Goal: Check status: Check status

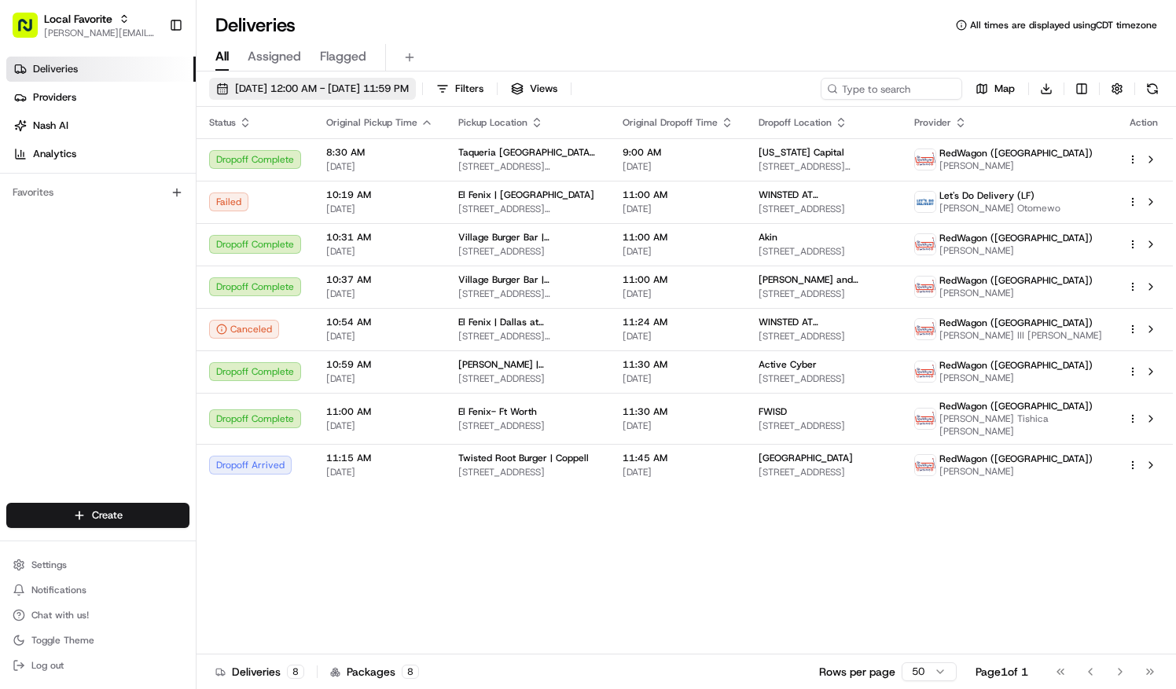
click at [293, 85] on span "[DATE] 12:00 AM - [DATE] 11:59 PM" at bounding box center [322, 89] width 174 height 14
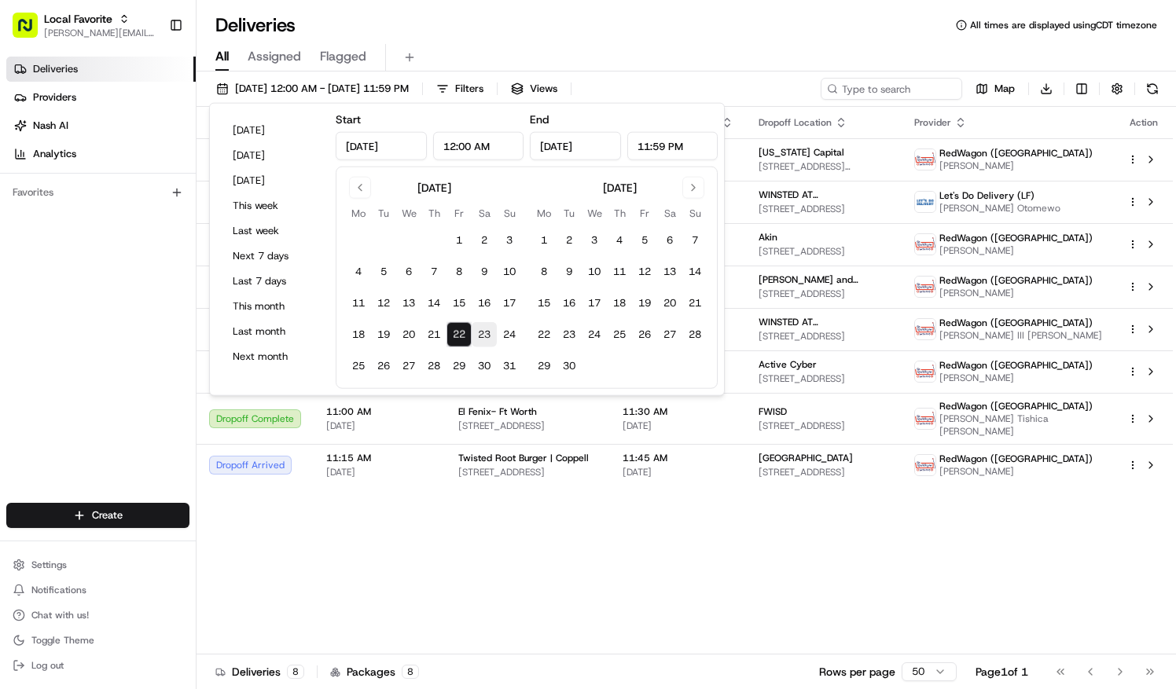
click at [477, 336] on button "23" at bounding box center [484, 334] width 25 height 25
type input "[DATE]"
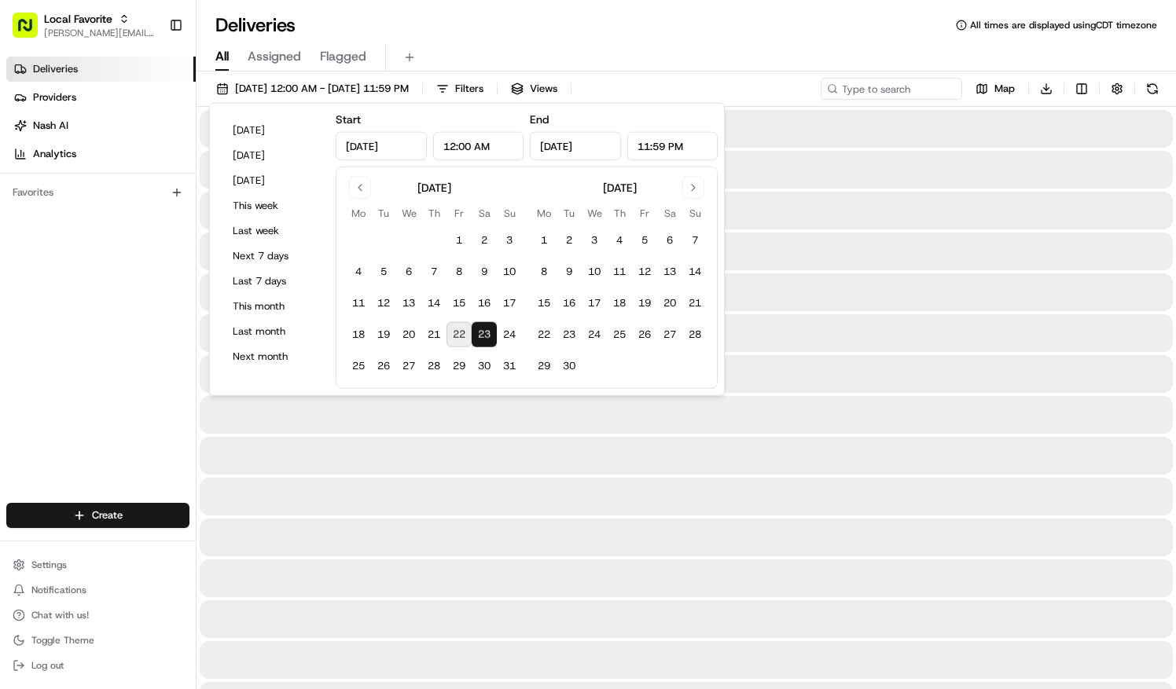
click at [483, 334] on button "23" at bounding box center [484, 334] width 25 height 25
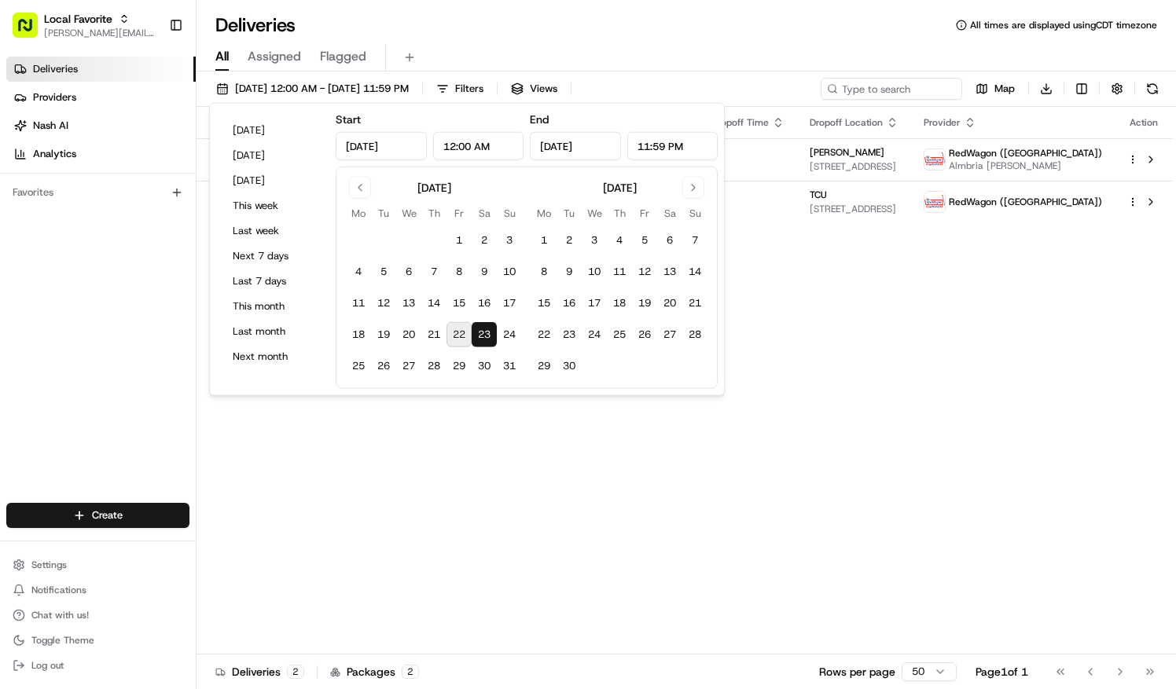
click at [782, 300] on div "Status Original Pickup Time Pickup Location Original Dropoff Time Dropoff Locat…" at bounding box center [685, 381] width 976 height 548
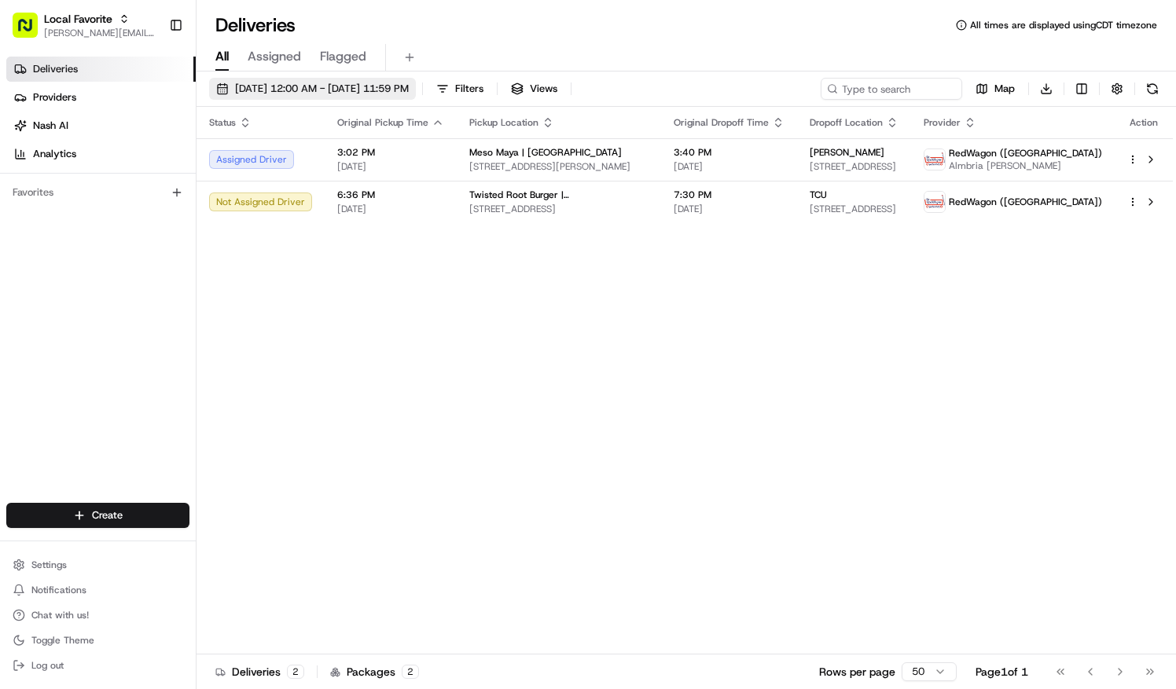
click at [311, 85] on span "[DATE] 12:00 AM - [DATE] 11:59 PM" at bounding box center [322, 89] width 174 height 14
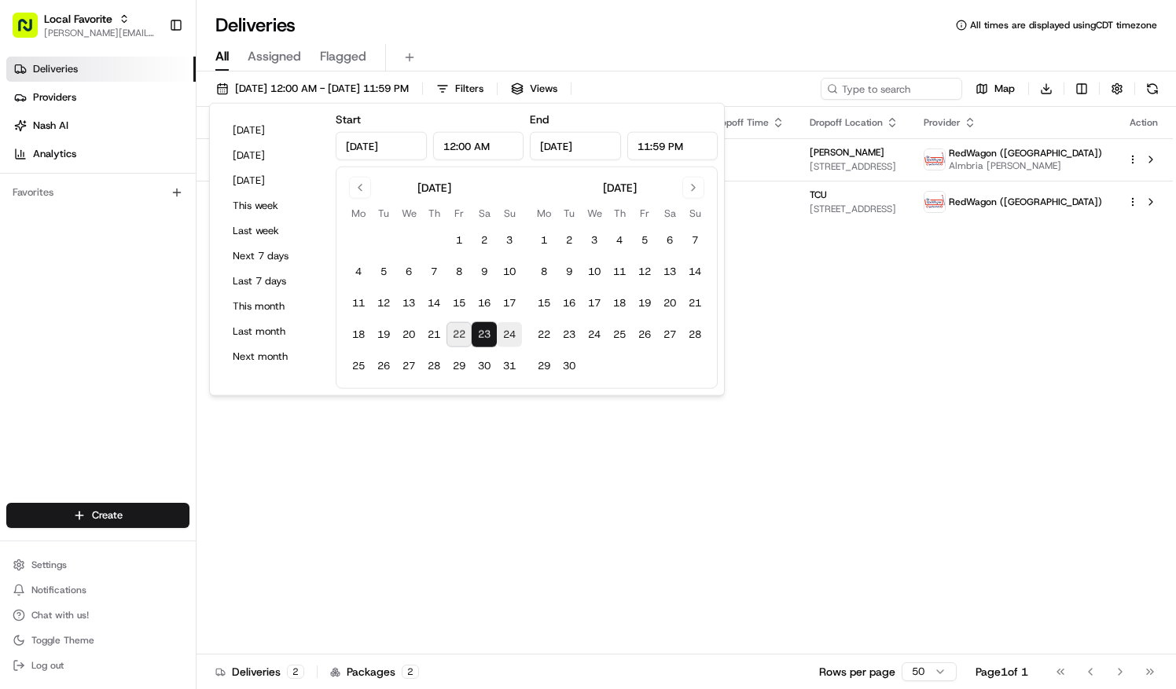
click at [503, 340] on button "24" at bounding box center [509, 334] width 25 height 25
type input "[DATE]"
click at [650, 46] on div "All Assigned Flagged" at bounding box center [686, 58] width 979 height 28
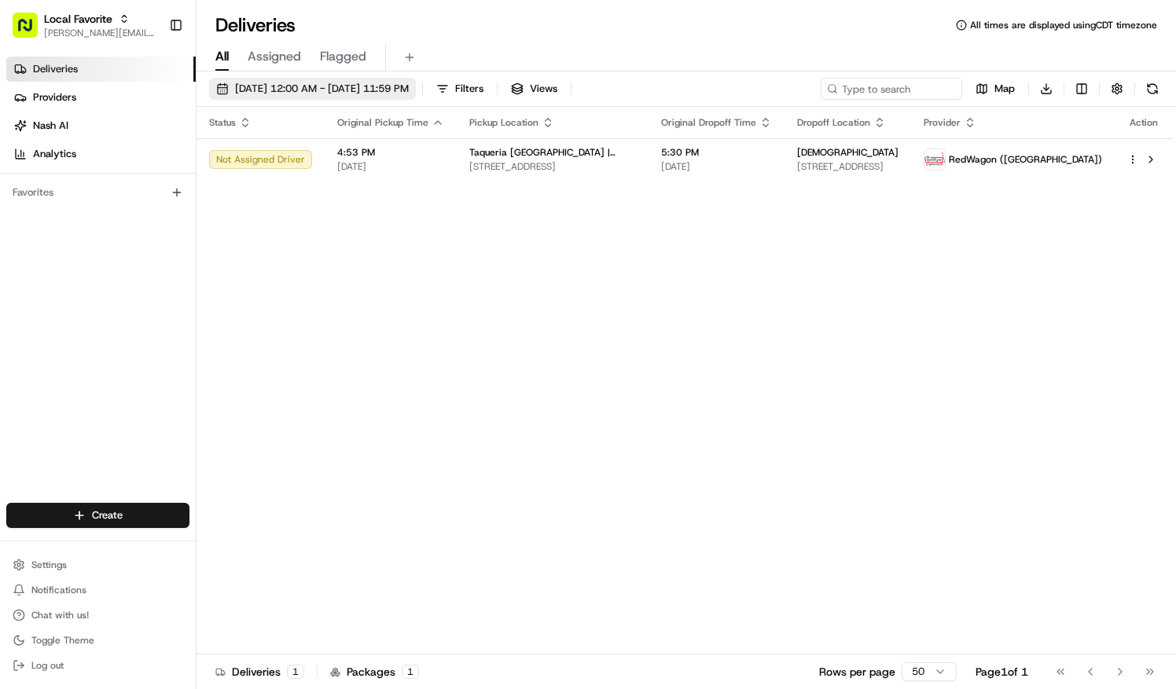
click at [328, 83] on span "[DATE] 12:00 AM - [DATE] 11:59 PM" at bounding box center [322, 89] width 174 height 14
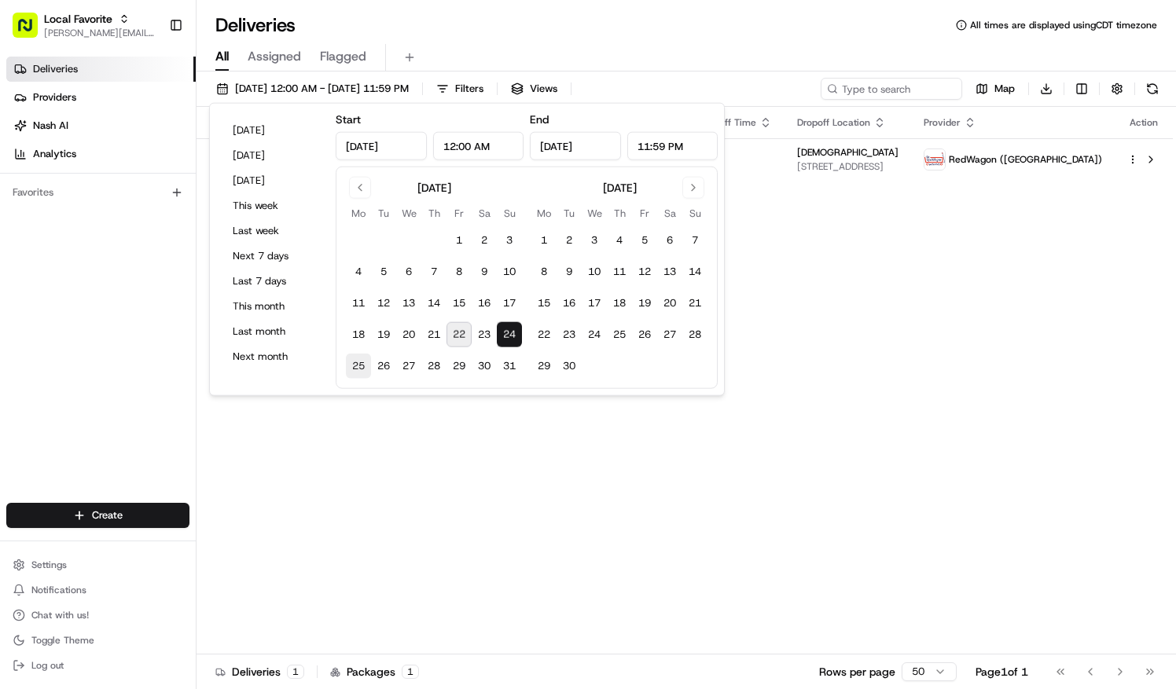
click at [355, 365] on button "25" at bounding box center [358, 366] width 25 height 25
type input "[DATE]"
click at [355, 365] on button "25" at bounding box center [358, 366] width 25 height 25
type input "[DATE]"
click at [520, 42] on div "All Assigned Flagged" at bounding box center [686, 55] width 979 height 34
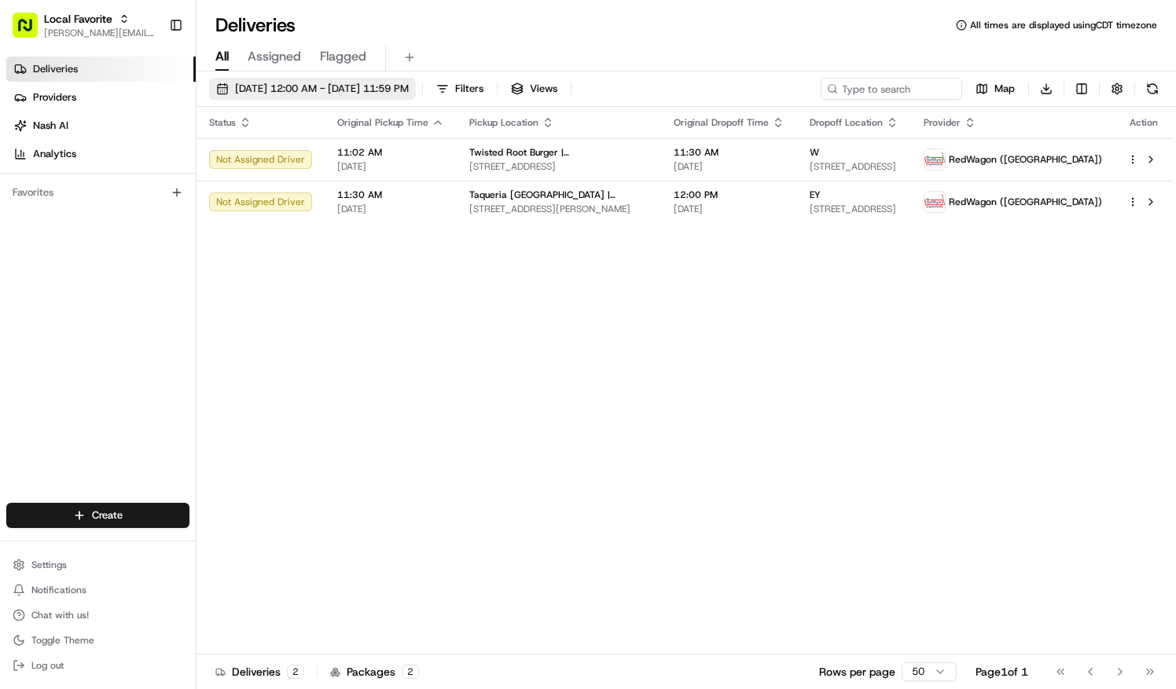
click at [299, 88] on span "[DATE] 12:00 AM - [DATE] 11:59 PM" at bounding box center [322, 89] width 174 height 14
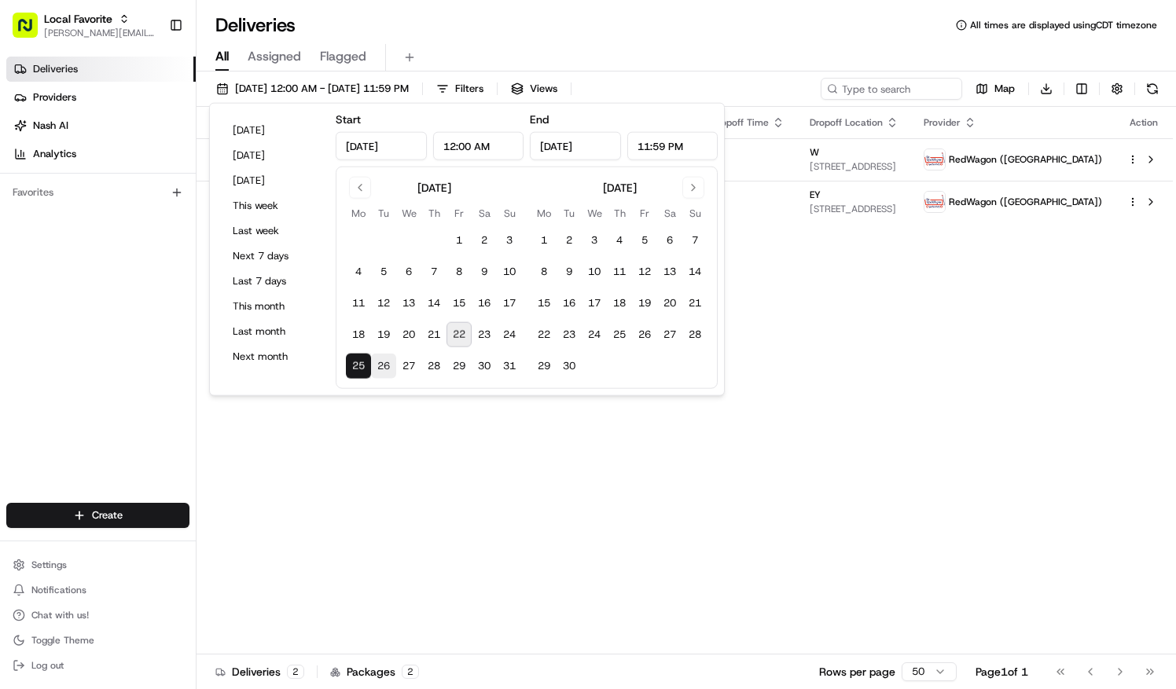
click at [376, 369] on button "26" at bounding box center [383, 366] width 25 height 25
type input "[DATE]"
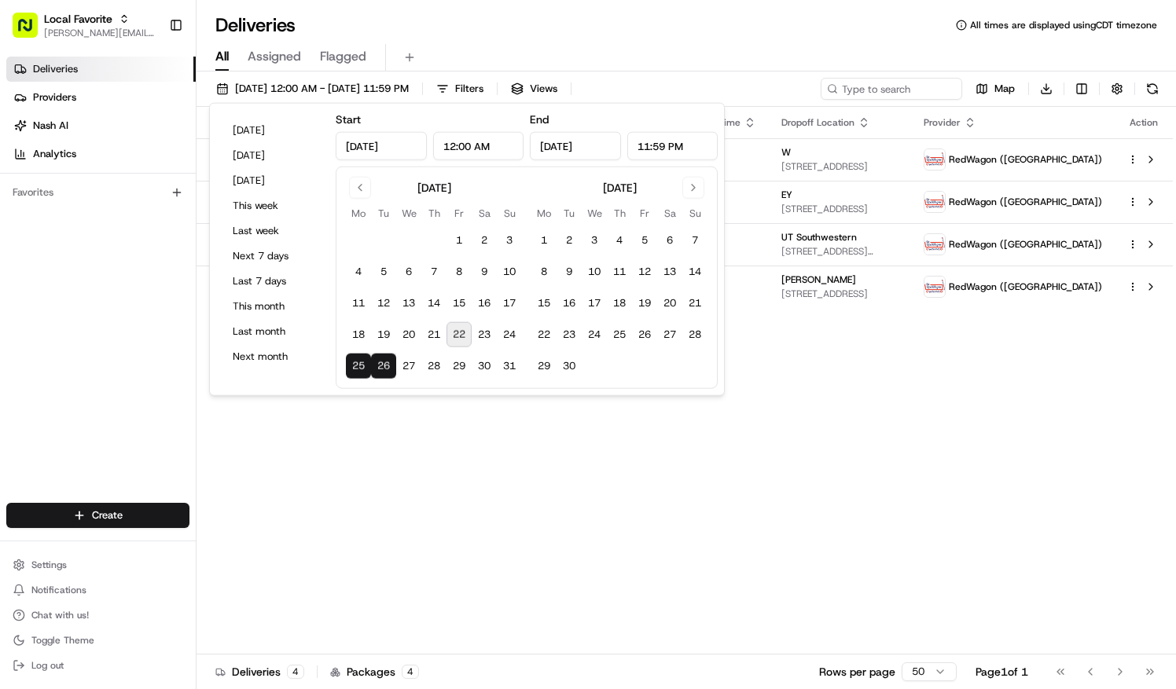
click at [380, 365] on button "26" at bounding box center [383, 366] width 25 height 25
type input "[DATE]"
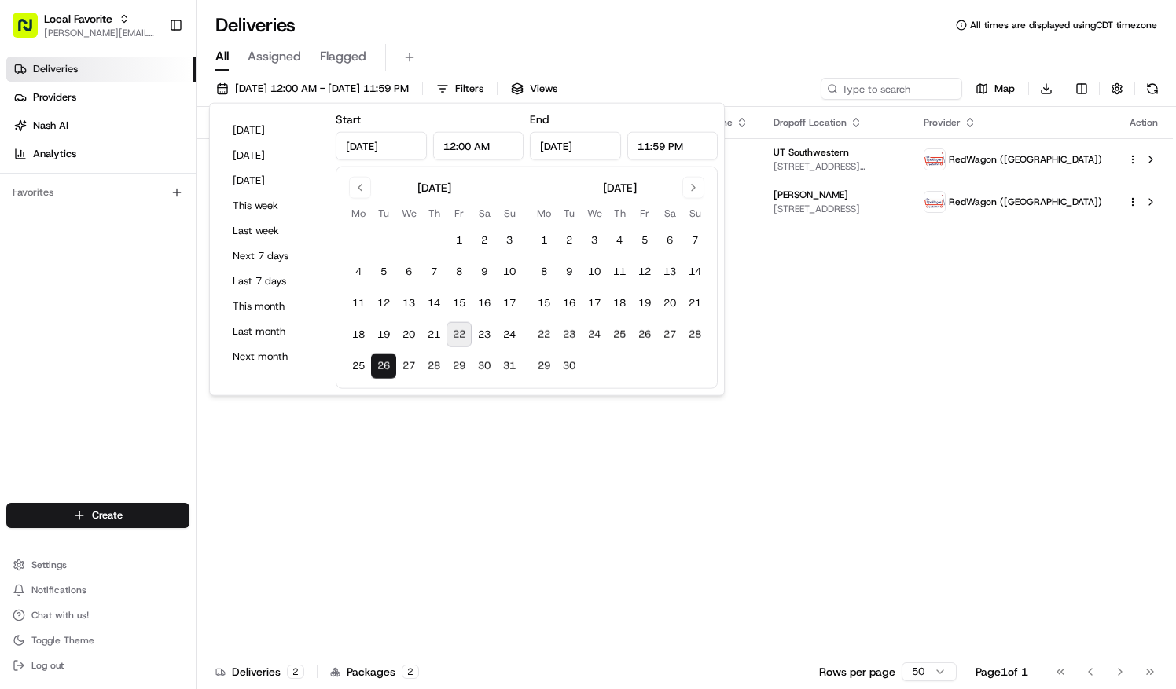
click at [566, 34] on div "Deliveries All times are displayed using CDT timezone" at bounding box center [686, 25] width 979 height 25
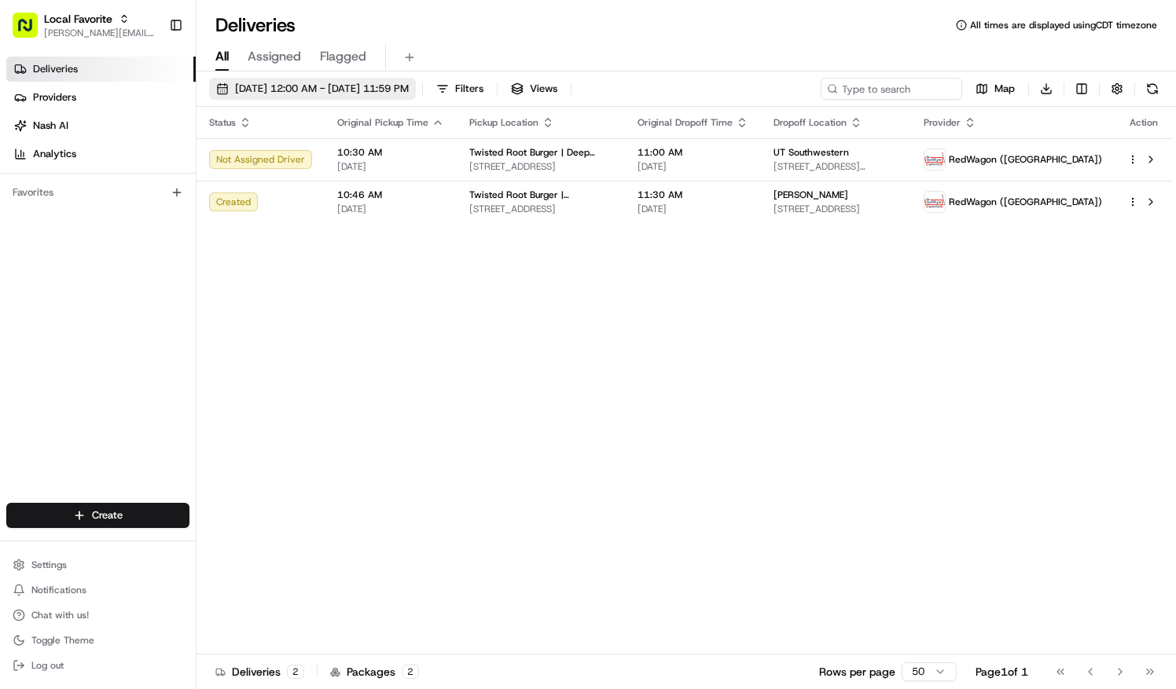
click at [283, 85] on span "[DATE] 12:00 AM - [DATE] 11:59 PM" at bounding box center [322, 89] width 174 height 14
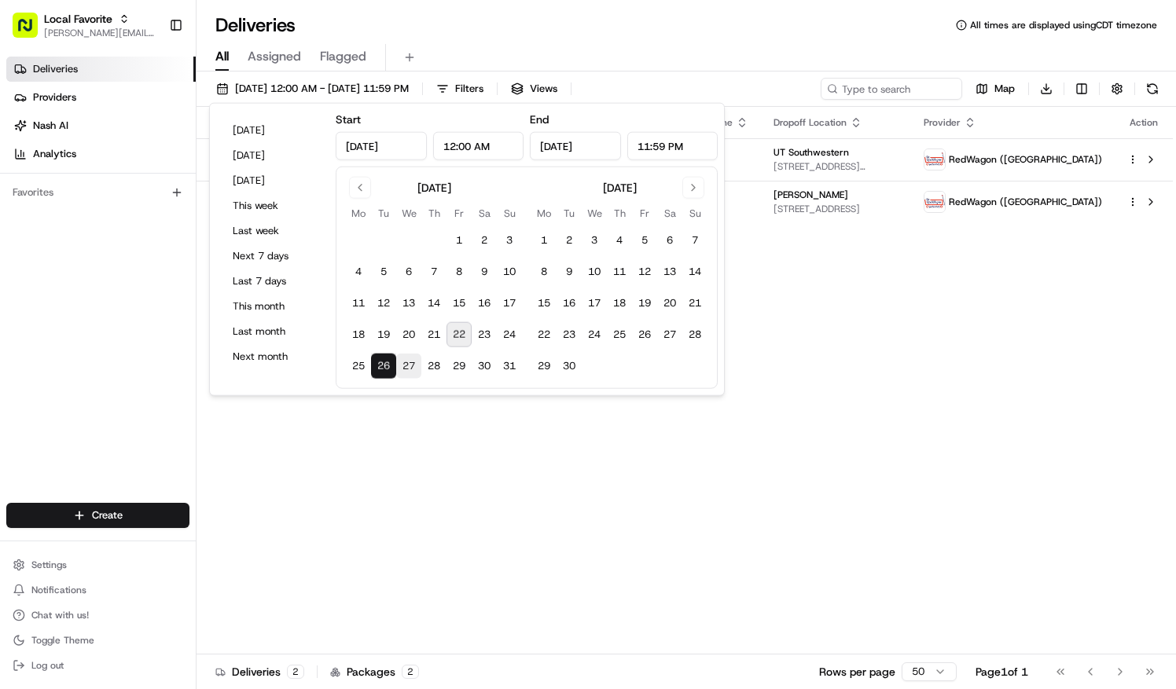
click at [406, 363] on button "27" at bounding box center [408, 366] width 25 height 25
type input "[DATE]"
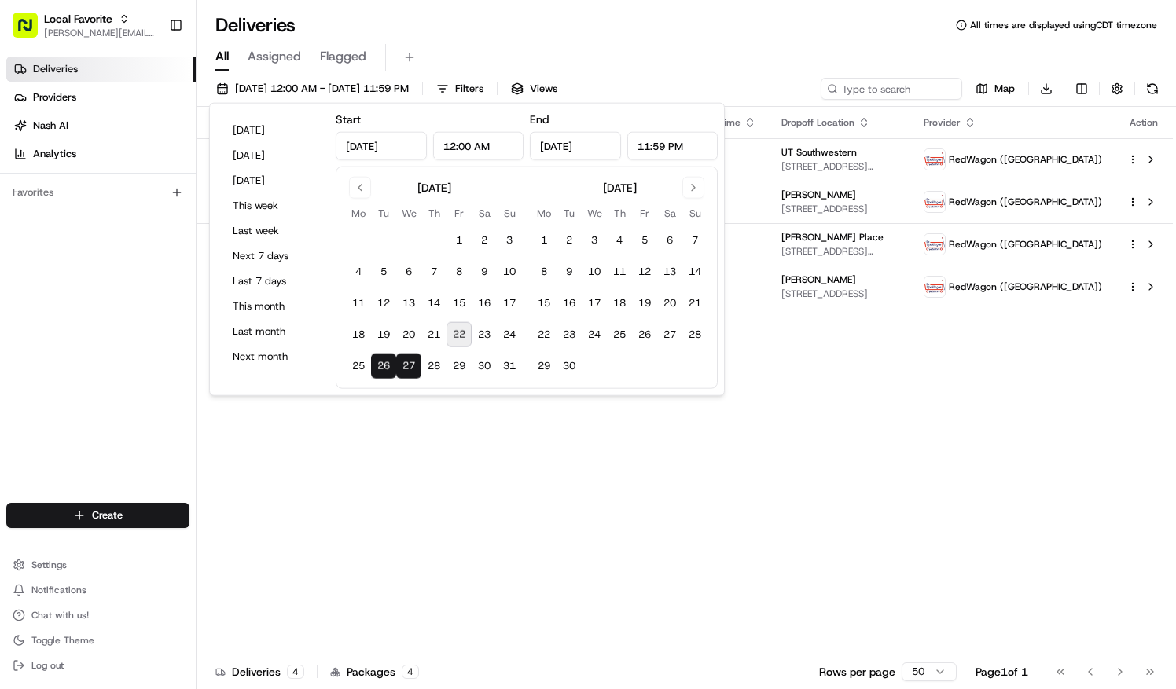
click at [406, 362] on button "27" at bounding box center [408, 366] width 25 height 25
type input "[DATE]"
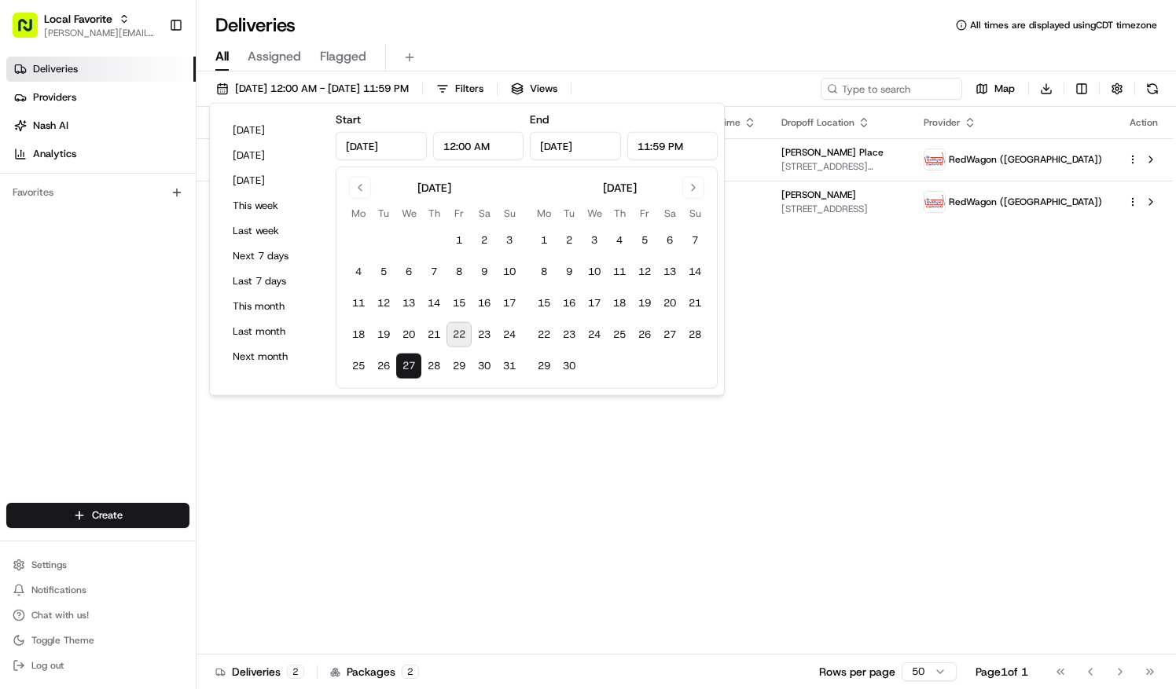
click at [555, 19] on div "Deliveries All times are displayed using CDT timezone" at bounding box center [686, 25] width 979 height 25
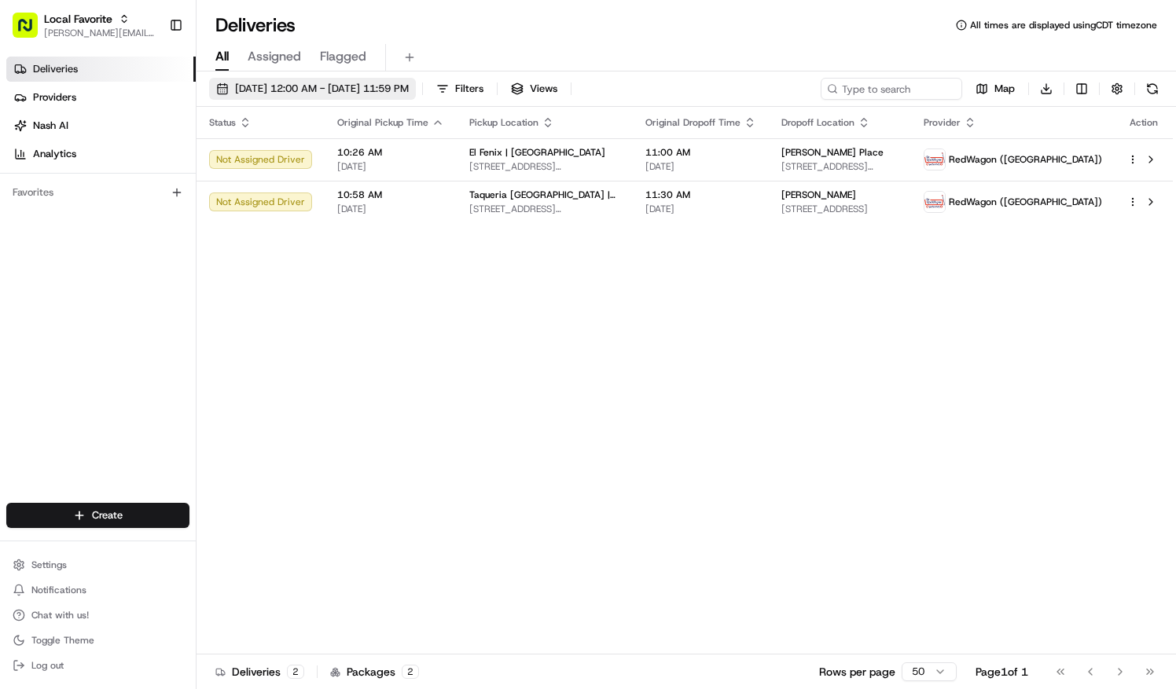
click at [294, 91] on span "[DATE] 12:00 AM - [DATE] 11:59 PM" at bounding box center [322, 89] width 174 height 14
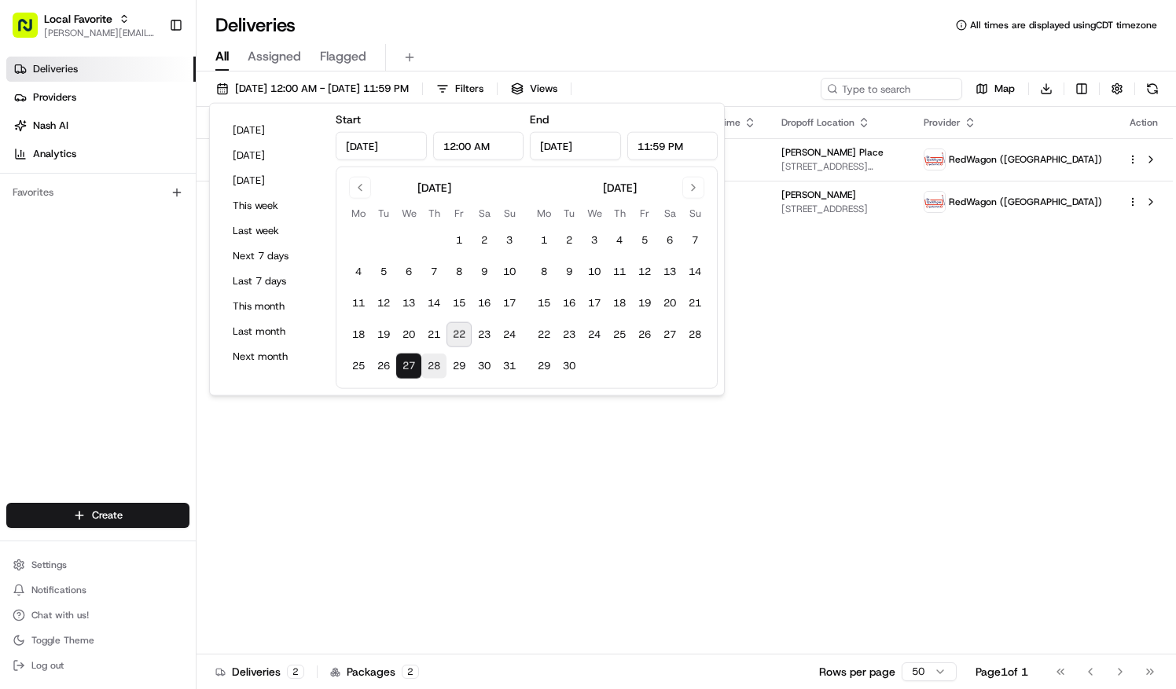
click at [439, 360] on button "28" at bounding box center [433, 366] width 25 height 25
type input "[DATE]"
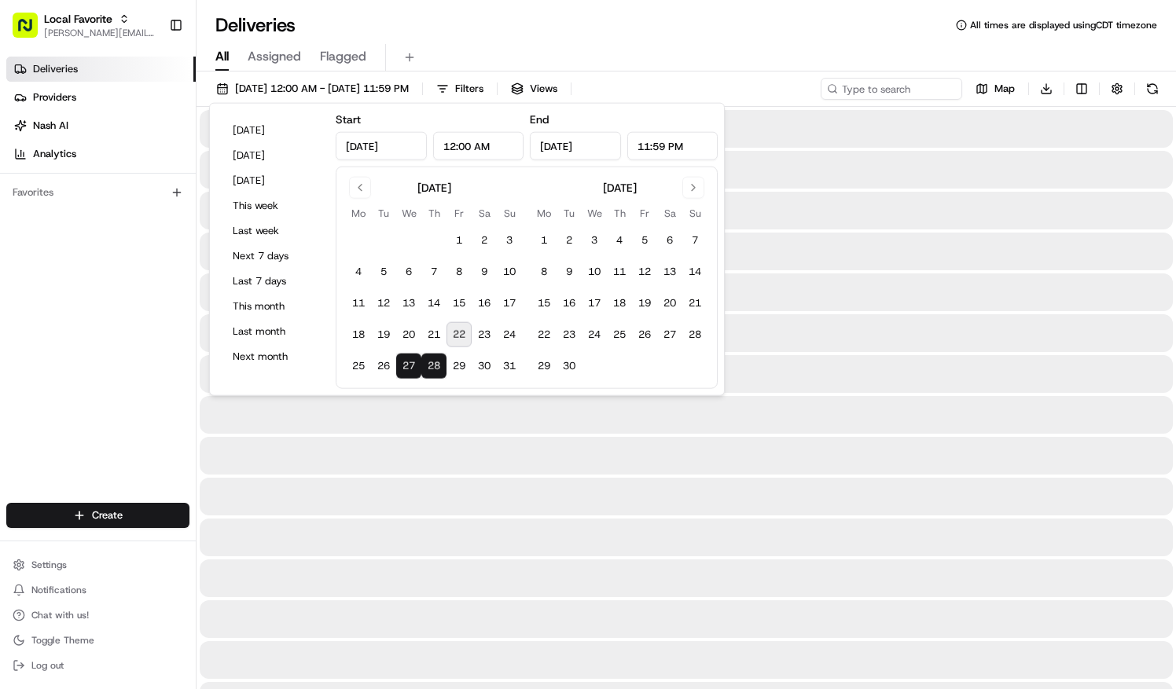
click at [437, 363] on button "28" at bounding box center [433, 366] width 25 height 25
type input "[DATE]"
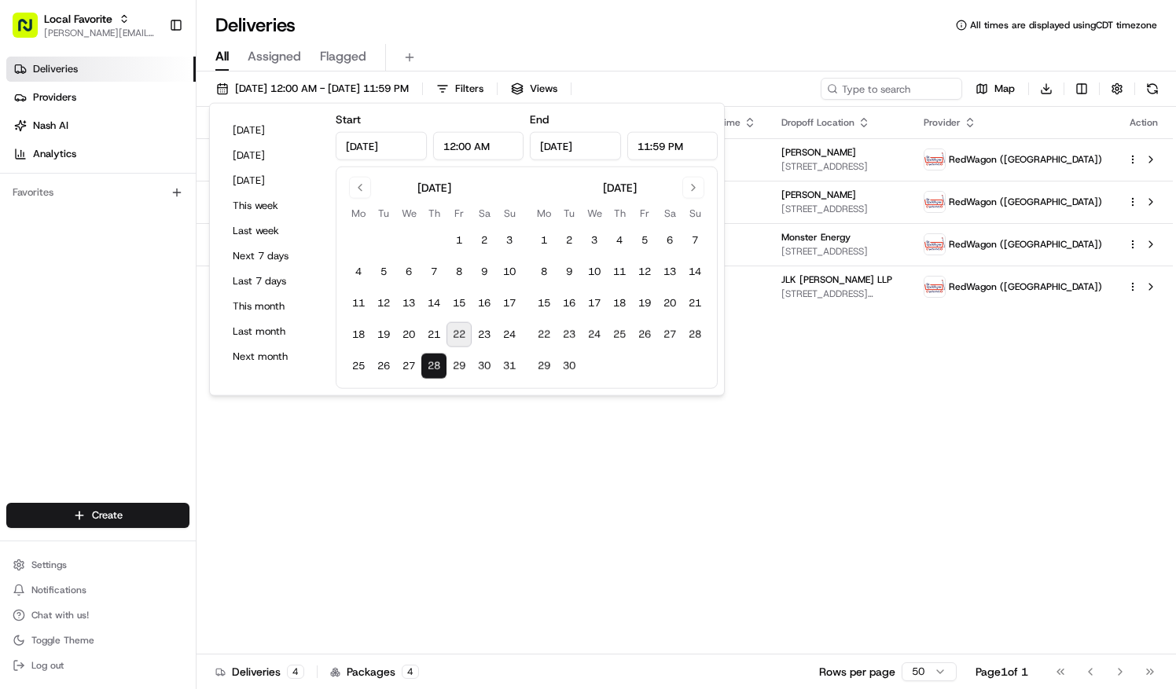
click at [546, 39] on div "All Assigned Flagged" at bounding box center [686, 55] width 979 height 34
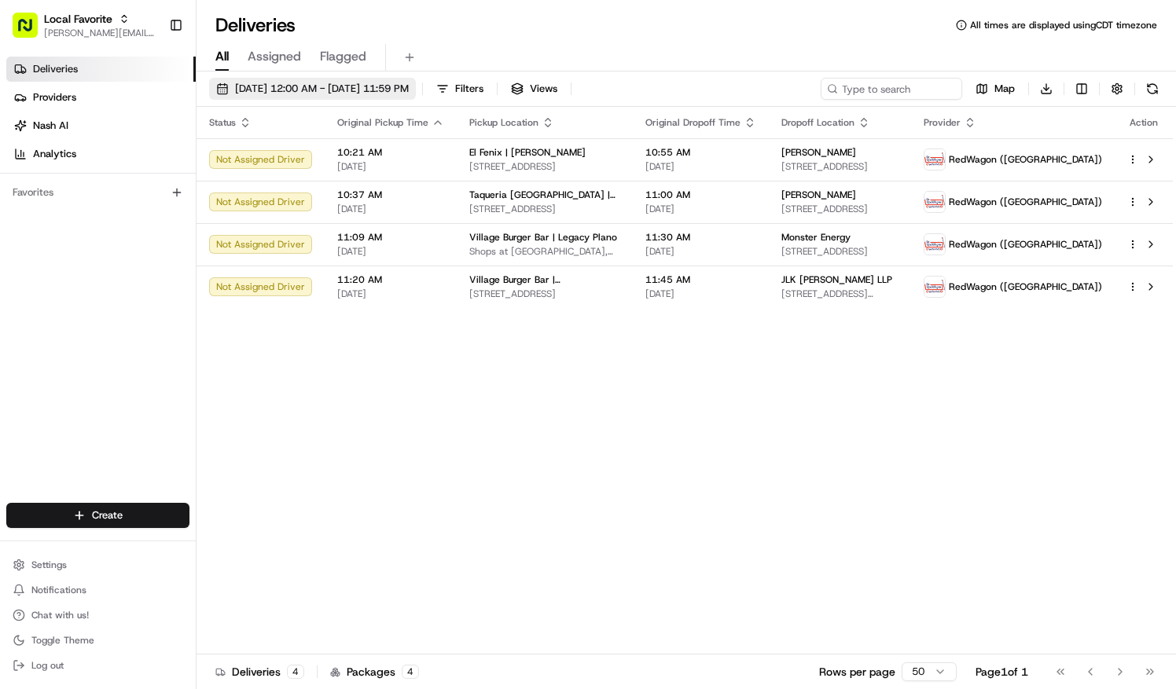
click at [261, 88] on span "[DATE] 12:00 AM - [DATE] 11:59 PM" at bounding box center [322, 89] width 174 height 14
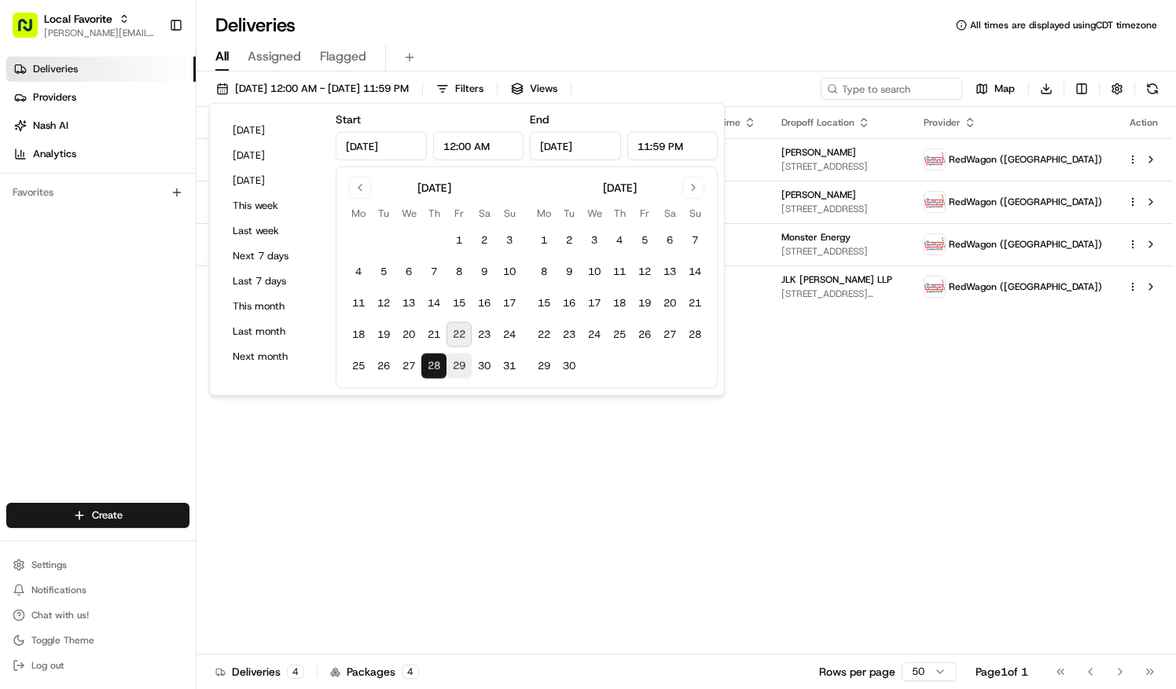
click at [461, 361] on button "29" at bounding box center [458, 366] width 25 height 25
type input "[DATE]"
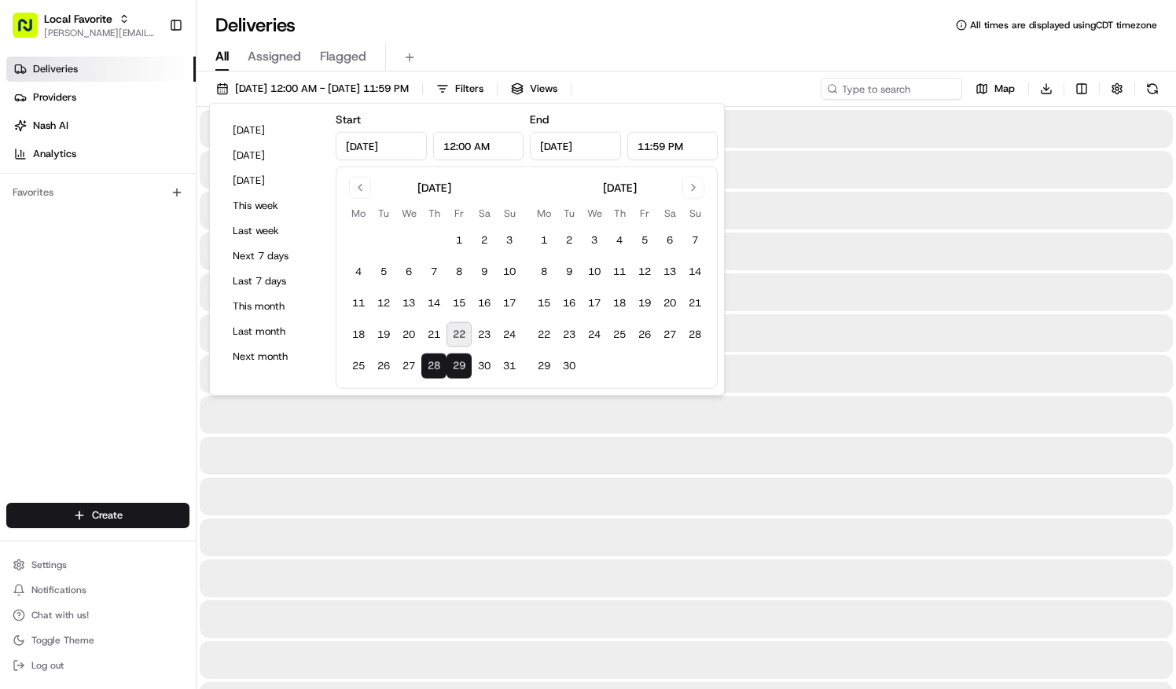
click at [460, 362] on button "29" at bounding box center [458, 366] width 25 height 25
type input "[DATE]"
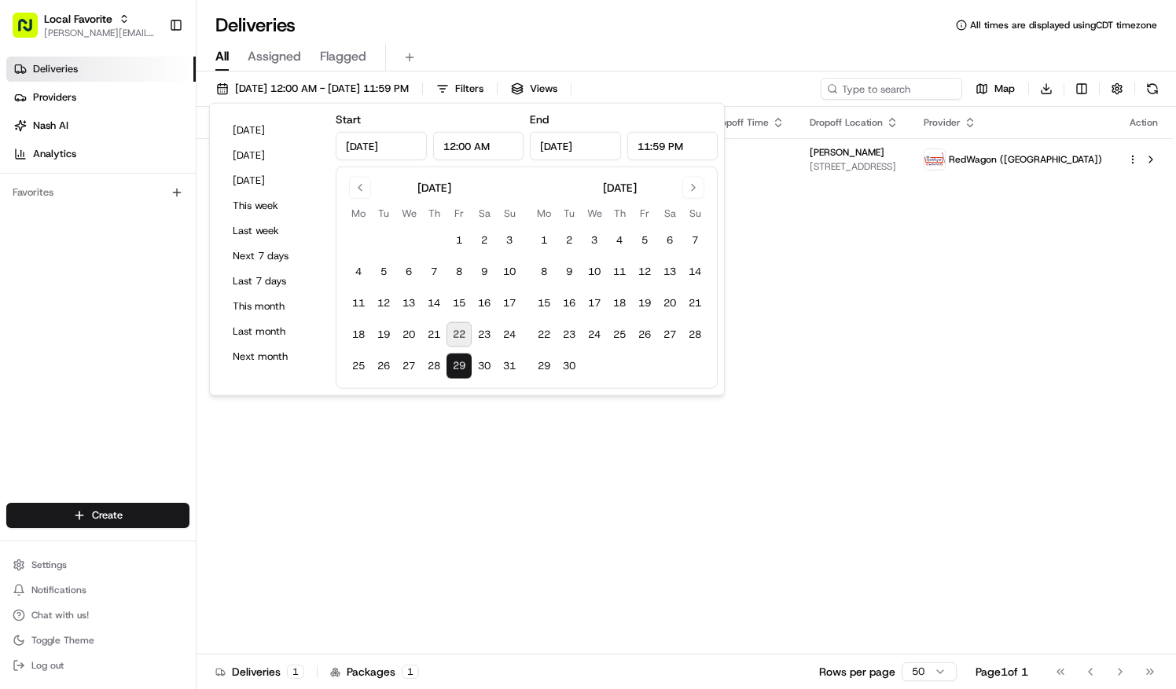
click at [710, 358] on div "[DATE] Mo Tu We Th Fr Sa Su 1 2 3 4 5 6 7 8 9 10 11 12 13 14 15 16 17 18 19 20 …" at bounding box center [527, 278] width 382 height 222
click at [774, 349] on div "Status Original Pickup Time Pickup Location Original Dropoff Time Dropoff Locat…" at bounding box center [685, 381] width 976 height 548
